Goal: Information Seeking & Learning: Learn about a topic

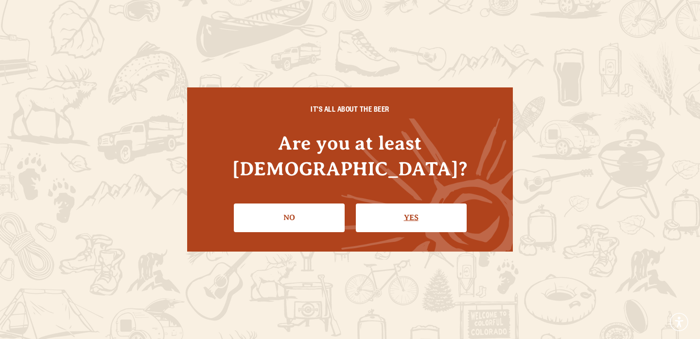
click at [428, 209] on link "Yes" at bounding box center [411, 218] width 111 height 28
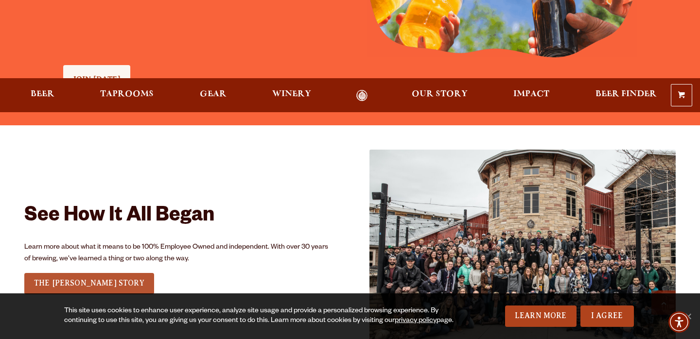
scroll to position [1090, 0]
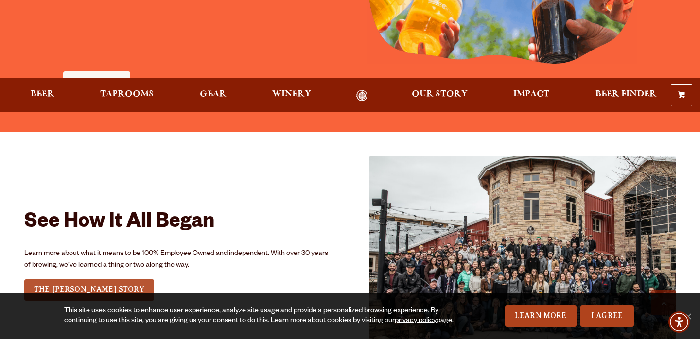
click at [80, 280] on link "THE ODELL STORY" at bounding box center [89, 290] width 130 height 21
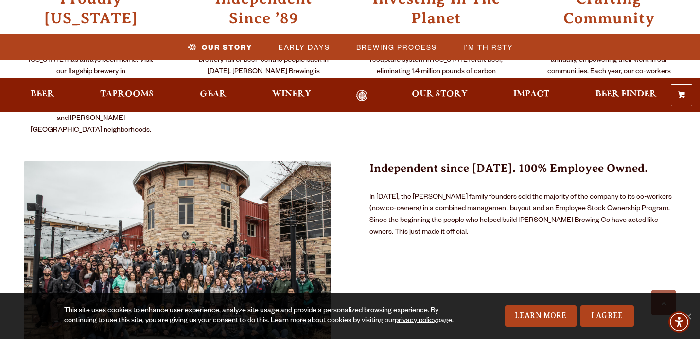
scroll to position [568, 0]
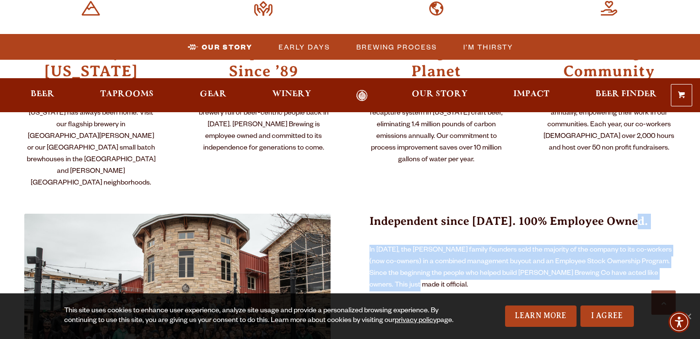
drag, startPoint x: 419, startPoint y: 170, endPoint x: 365, endPoint y: 121, distance: 73.3
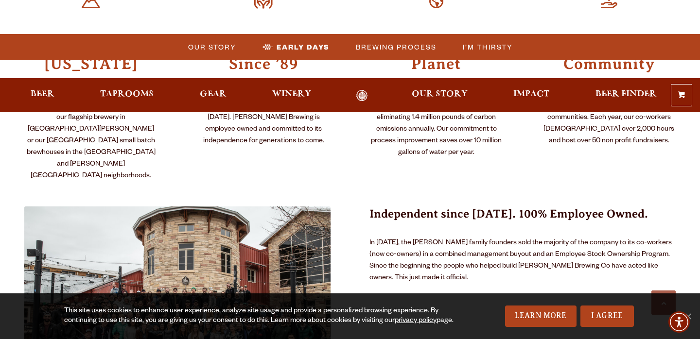
scroll to position [574, 0]
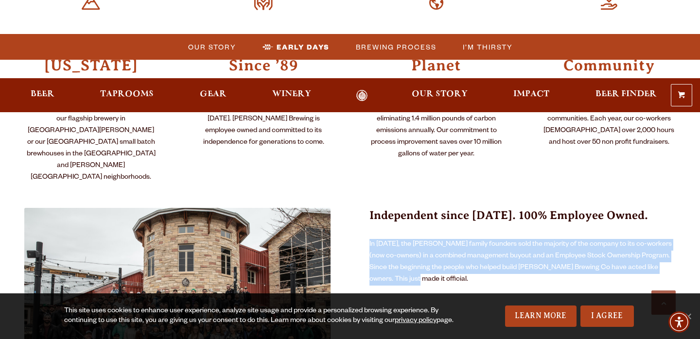
drag, startPoint x: 415, startPoint y: 170, endPoint x: 368, endPoint y: 129, distance: 61.7
drag, startPoint x: 377, startPoint y: 123, endPoint x: 402, endPoint y: 162, distance: 46.8
click at [402, 239] on p "In 2015, the Odell family founders sold the majority of the company to its co-w…" at bounding box center [523, 262] width 306 height 47
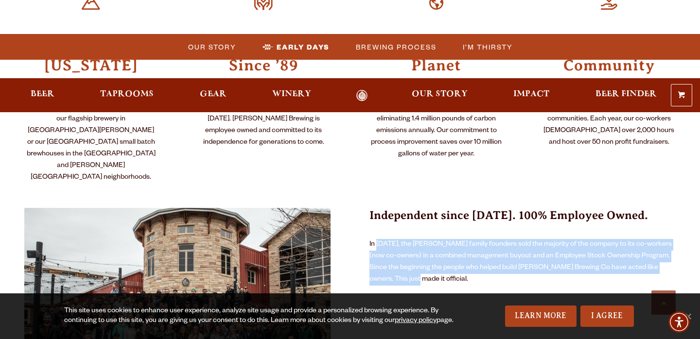
click at [402, 239] on p "In 2015, the Odell family founders sold the majority of the company to its co-w…" at bounding box center [523, 262] width 306 height 47
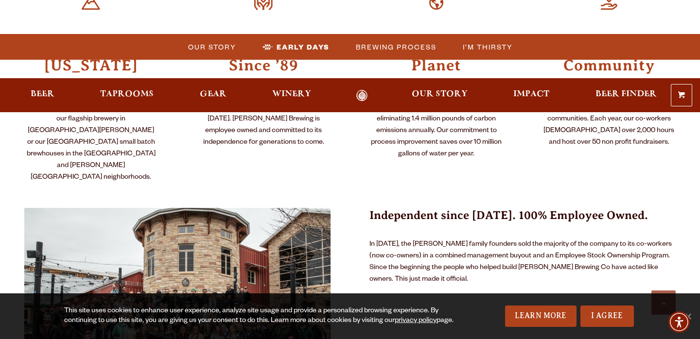
scroll to position [0, 0]
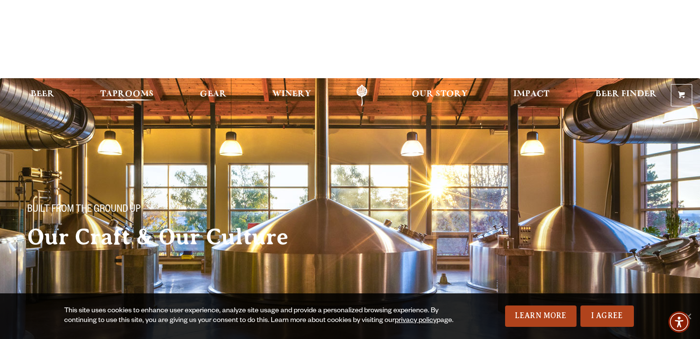
click at [117, 90] on span "Taprooms" at bounding box center [126, 94] width 53 height 8
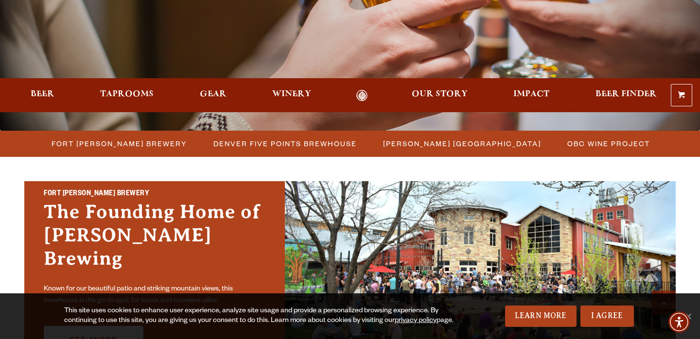
scroll to position [247, 0]
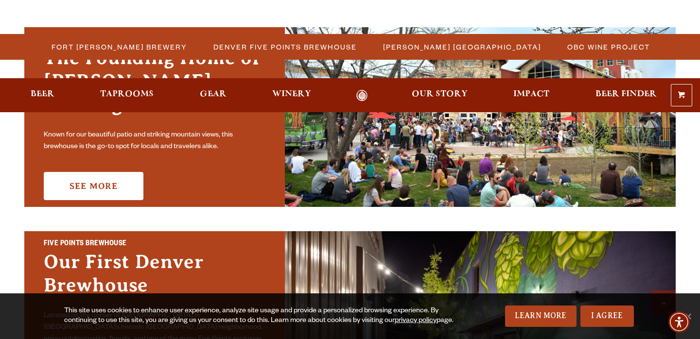
scroll to position [382, 0]
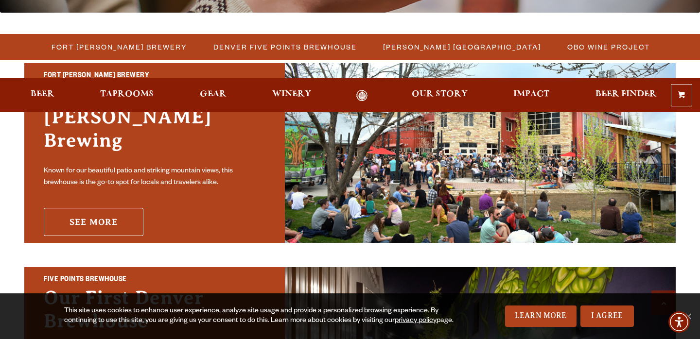
click at [111, 208] on link "See More" at bounding box center [94, 222] width 100 height 28
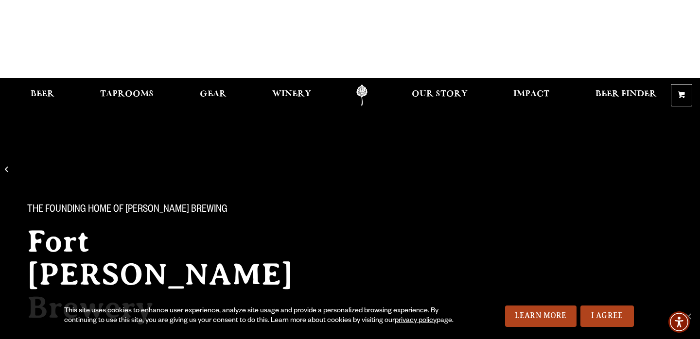
drag, startPoint x: 184, startPoint y: 245, endPoint x: 26, endPoint y: 233, distance: 158.5
click at [26, 233] on div "The Founding Home of Odell Brewing Fort Collins Brewery Known for our beautiful…" at bounding box center [179, 275] width 327 height 204
copy div "Known for our beautiful patio and striking mountain views, this brewhouse is th…"
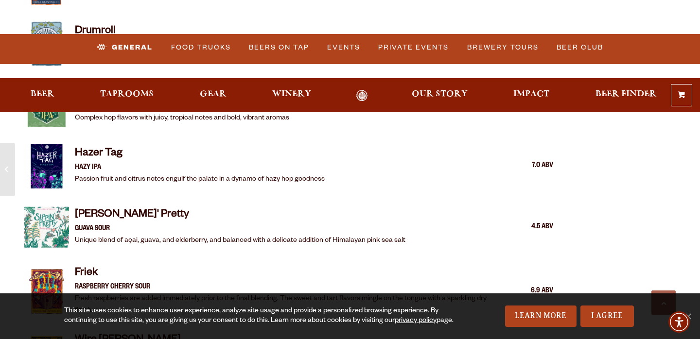
scroll to position [1700, 0]
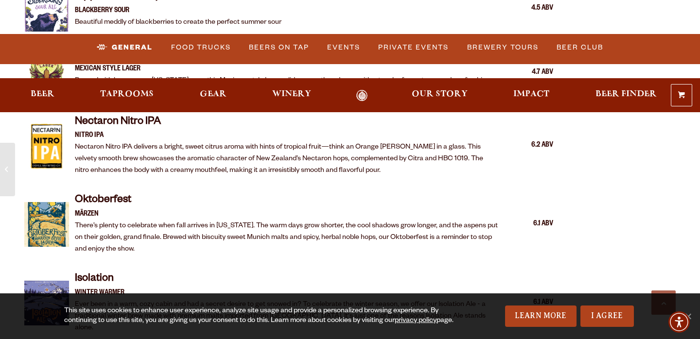
scroll to position [1883, 0]
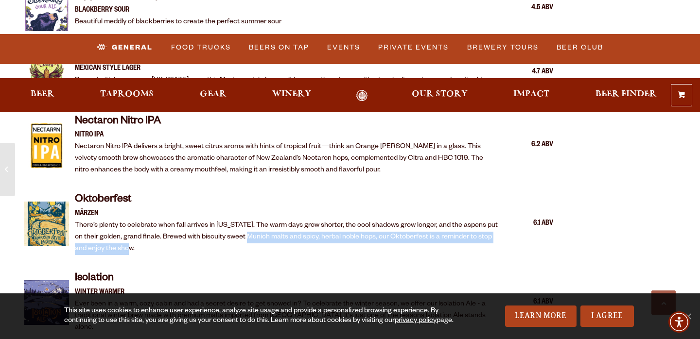
drag, startPoint x: 263, startPoint y: 159, endPoint x: 245, endPoint y: 150, distance: 19.6
click at [245, 220] on p "There’s plenty to celebrate when fall arrives in [US_STATE]. The warm days grow…" at bounding box center [287, 237] width 424 height 35
click at [239, 187] on div "Oktoberfest Märzen There’s plenty to celebrate when fall arrives in [US_STATE].…" at bounding box center [288, 224] width 529 height 74
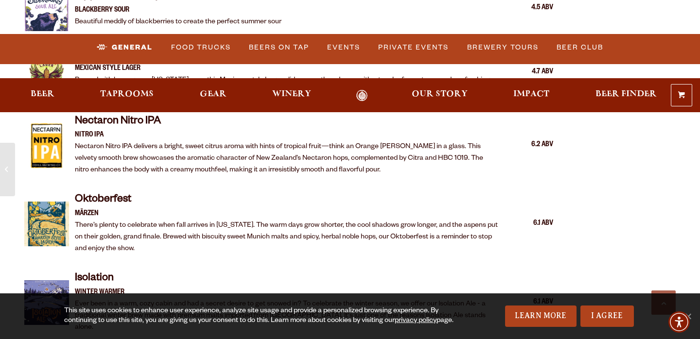
scroll to position [1912, 0]
